Goal: Task Accomplishment & Management: Complete application form

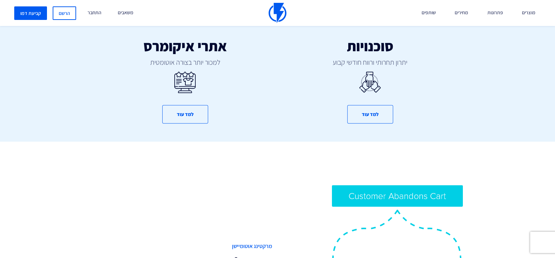
scroll to position [320, 0]
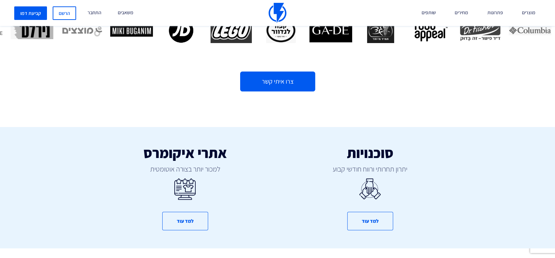
click at [290, 82] on link "צרו איתי קשר" at bounding box center [277, 82] width 75 height 20
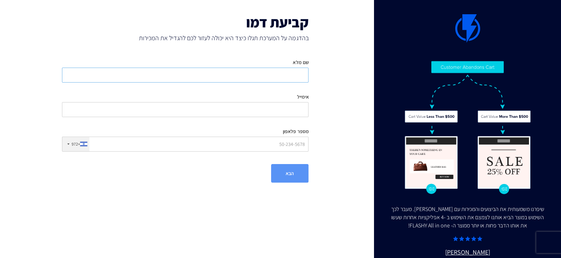
click at [294, 73] on input "שם מלא" at bounding box center [185, 75] width 247 height 15
type input "אספירקום מערכות"
type input "shay@espir.co.il"
click at [260, 76] on input "אספירקום מערכות" at bounding box center [185, 75] width 247 height 15
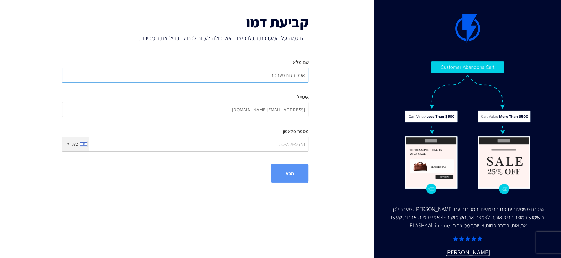
click at [260, 76] on input "אספירקום מערכות" at bounding box center [185, 75] width 247 height 15
type input "heleny bonanni"
click at [254, 108] on input "shay@espir.co.il" at bounding box center [185, 109] width 247 height 15
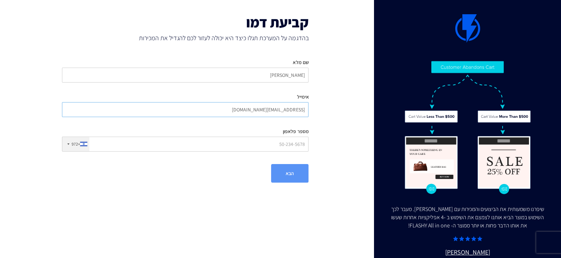
type input "helenyblumenfeld@gmail.com"
click at [252, 145] on input "מספר פלאפון" at bounding box center [185, 144] width 247 height 15
type input "546645332"
click at [293, 179] on button "הבא" at bounding box center [289, 173] width 37 height 19
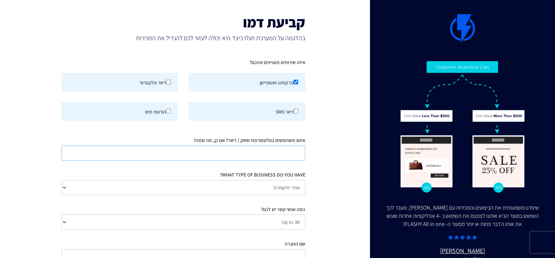
click at [285, 153] on input "אתם משתמשים בפלטפורמת שיווק / דיוור? אם כן, מה שמה?" at bounding box center [184, 153] width 244 height 15
type input "לא"
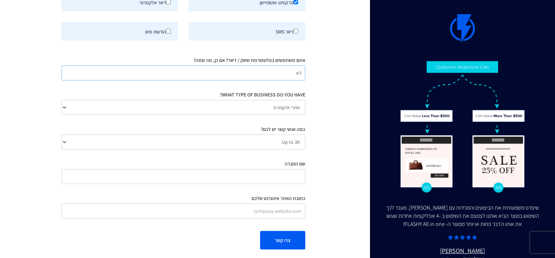
scroll to position [84, 0]
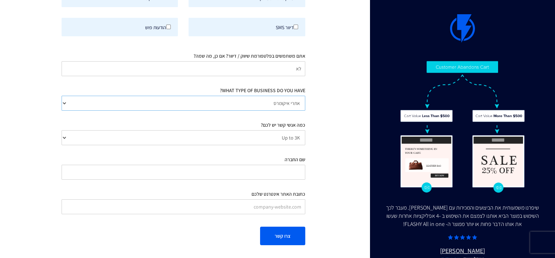
click at [288, 101] on select "אתרי איקומרס Agency / Freelancer SaaS Other" at bounding box center [184, 103] width 244 height 15
click at [291, 134] on select "Up to 3K 3K-10K 10K-25K 25K-50K 50K-100K 100K-250K 250K-500K 500K-1M 1M+" at bounding box center [184, 137] width 244 height 15
click at [62, 130] on select "Up to 3K 3K-10K 10K-25K 25K-50K 50K-100K 100K-250K 250K-500K 500K-1M 1M+" at bounding box center [184, 137] width 244 height 15
click at [293, 174] on input "שם החברה" at bounding box center [184, 172] width 244 height 15
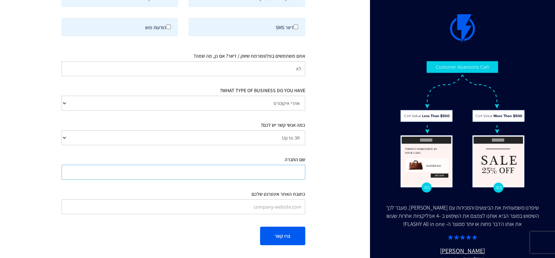
type input "סגרדה מדרה"
click at [244, 206] on input "כתובת האתר אינטרנט שלכם" at bounding box center [184, 206] width 244 height 15
type input "https://sagradamadre.co.il/"
click at [286, 240] on button "צרו קשר" at bounding box center [282, 236] width 45 height 19
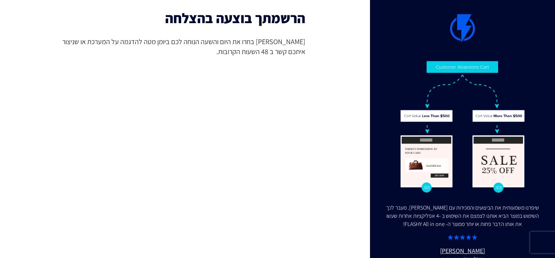
scroll to position [0, 0]
